Goal: Check status: Check status

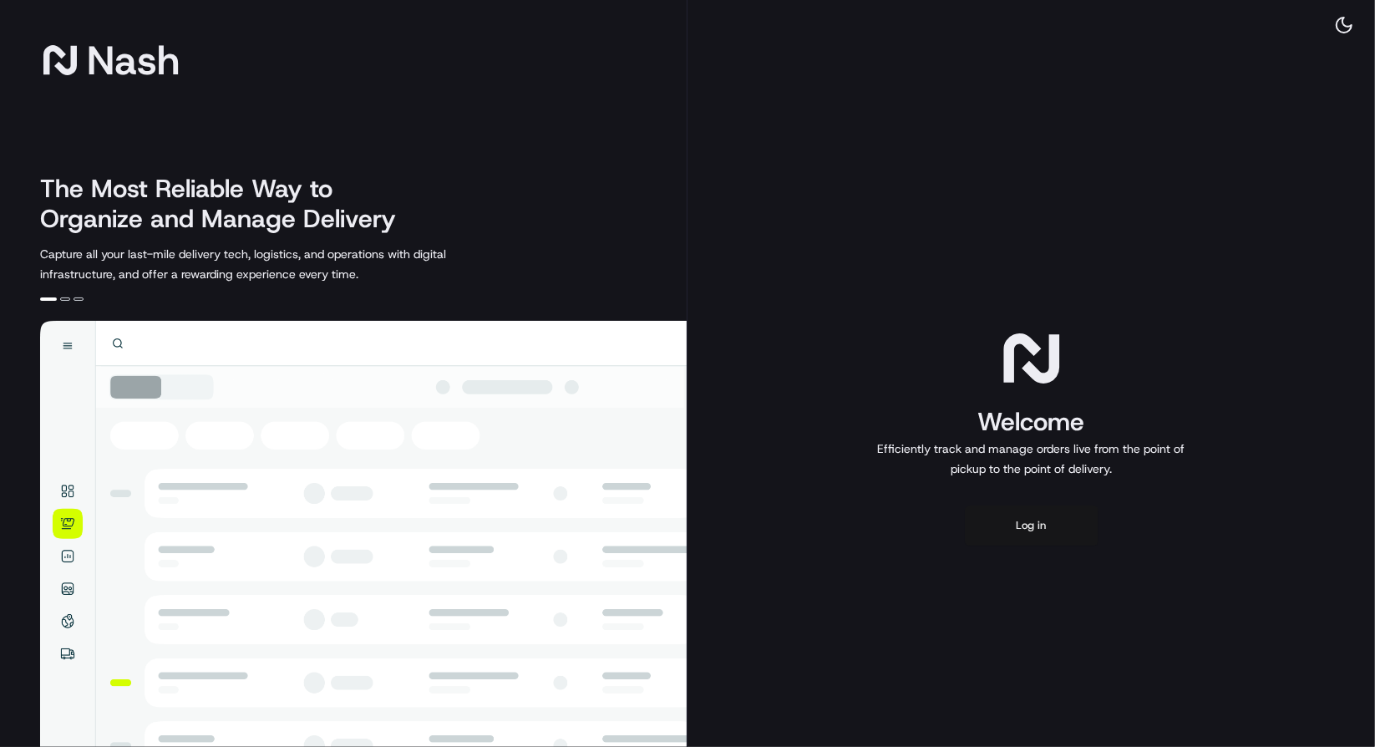
click at [1012, 514] on button "Log in" at bounding box center [1032, 525] width 134 height 40
